Goal: Navigation & Orientation: Find specific page/section

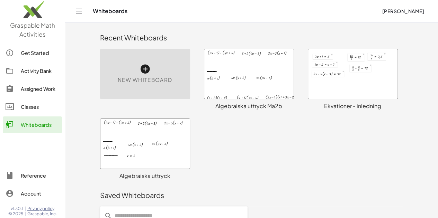
click at [34, 129] on div "Whiteboards" at bounding box center [40, 125] width 38 height 8
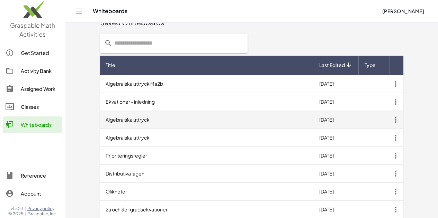
click at [100, 119] on td "Algebraiska uttryck" at bounding box center [207, 120] width 214 height 18
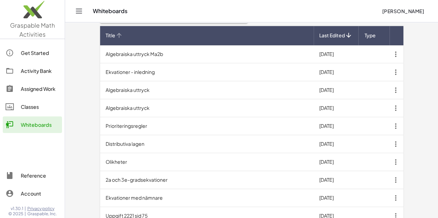
scroll to position [235, 0]
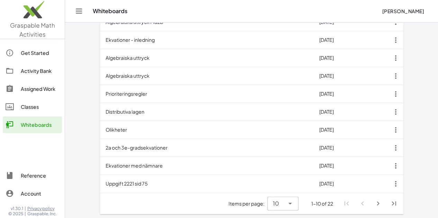
click at [382, 204] on icon "Next page" at bounding box center [378, 204] width 8 height 8
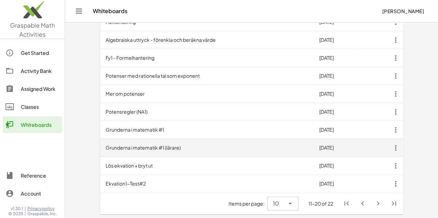
click at [118, 149] on td "Grunderna i matematik #1 (lärare)" at bounding box center [207, 148] width 214 height 18
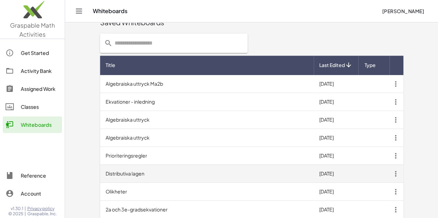
scroll to position [235, 0]
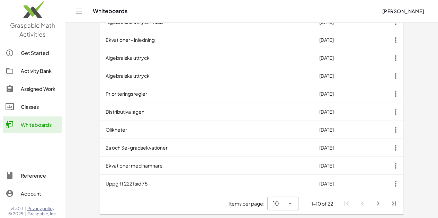
click at [382, 204] on icon "Next page" at bounding box center [378, 204] width 8 height 8
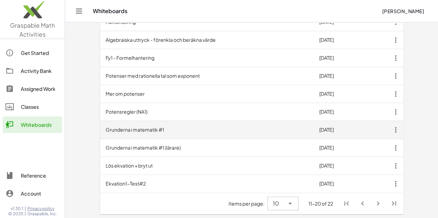
click at [113, 136] on td "Grunderna i matematik #1" at bounding box center [207, 130] width 214 height 18
